Goal: Find specific page/section: Find specific page/section

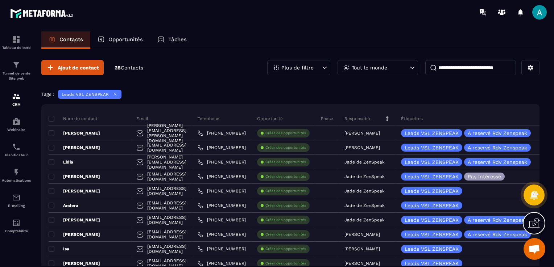
scroll to position [72, 0]
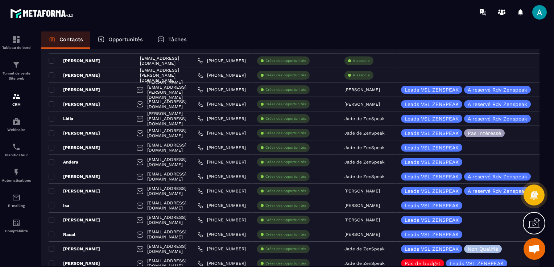
click at [132, 43] on div "Opportunités" at bounding box center [120, 40] width 60 height 17
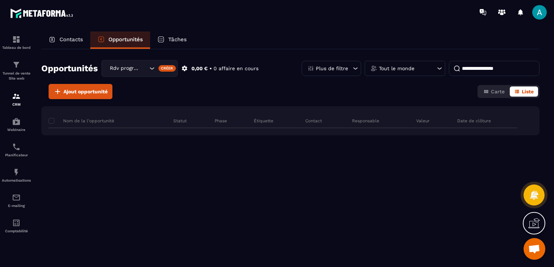
click at [72, 37] on p "Contacts" at bounding box center [71, 39] width 24 height 7
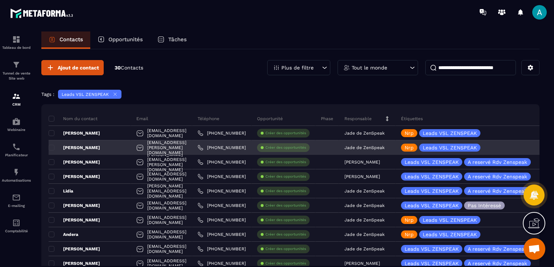
click at [93, 149] on div "[PERSON_NAME]" at bounding box center [90, 148] width 82 height 14
